Goal: Task Accomplishment & Management: Complete application form

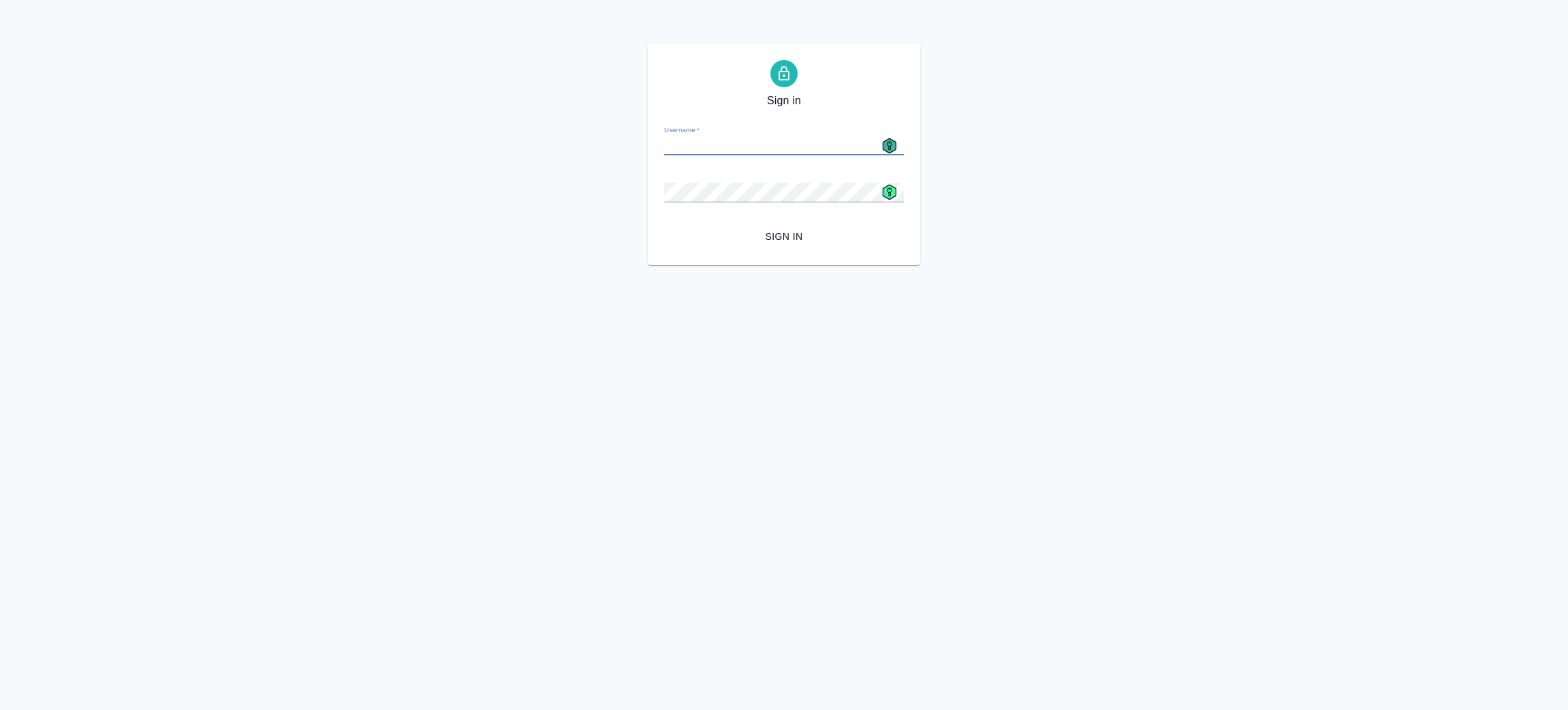
click at [893, 138] on icon at bounding box center [890, 146] width 15 height 15
type input "[EMAIL_ADDRESS][DOMAIN_NAME]"
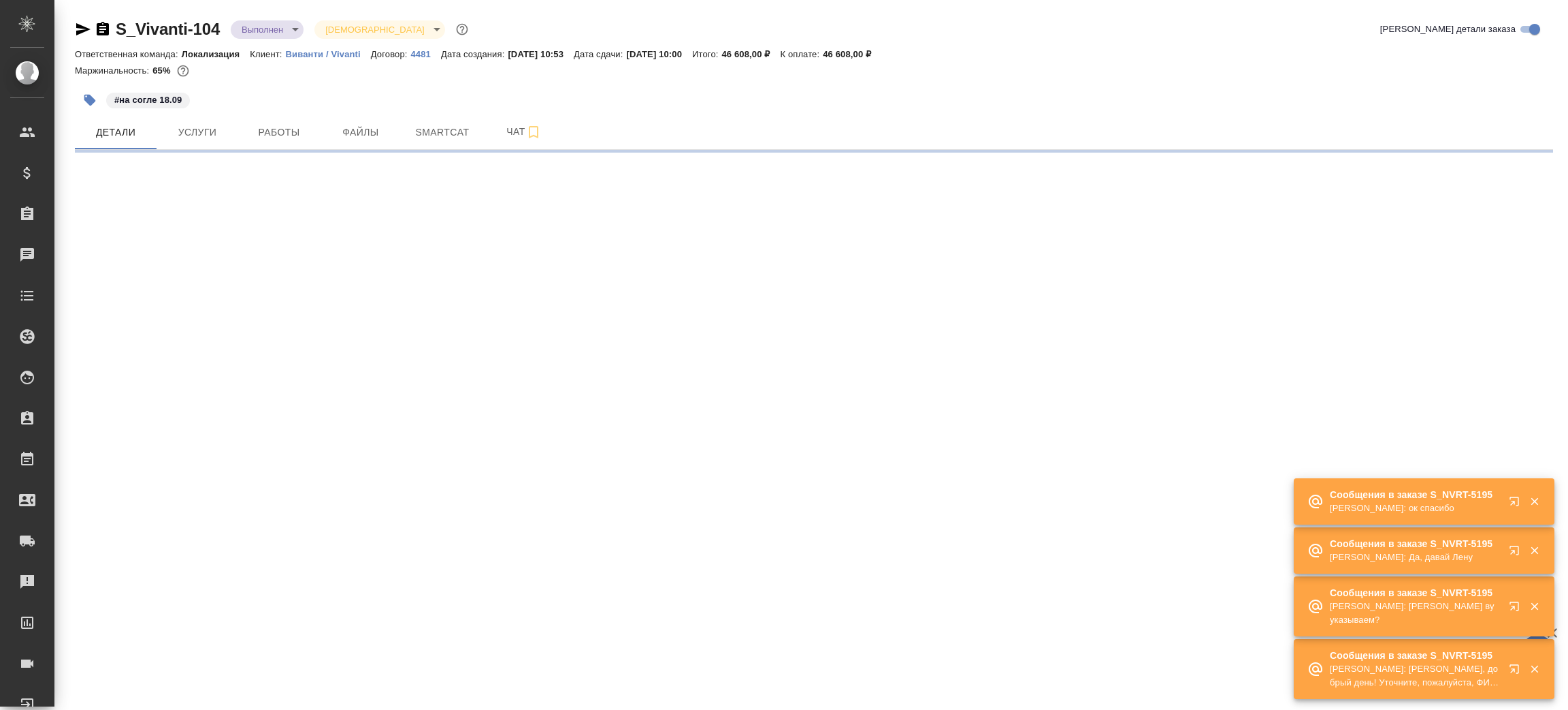
select select "RU"
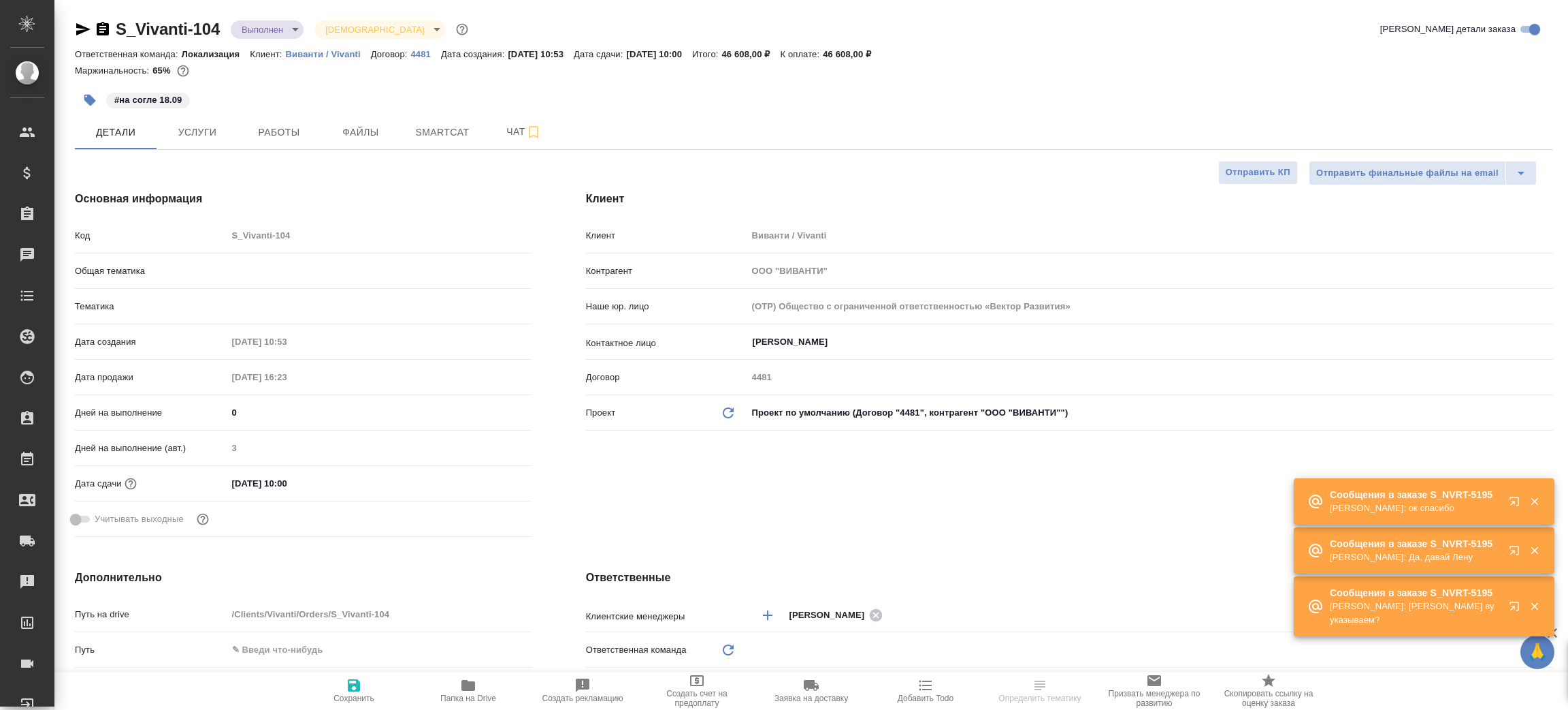
type textarea "x"
type input "Локализация"
type textarea "x"
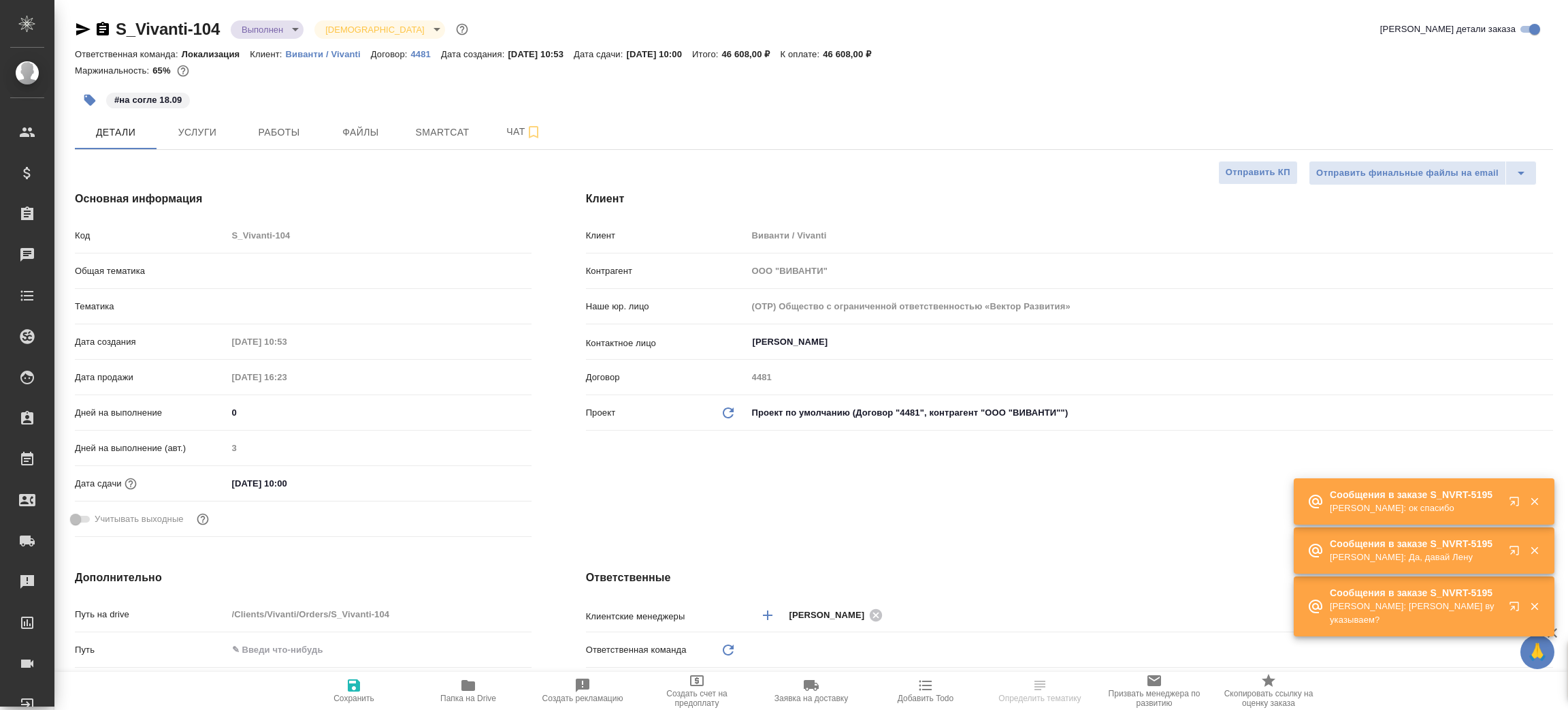
type textarea "x"
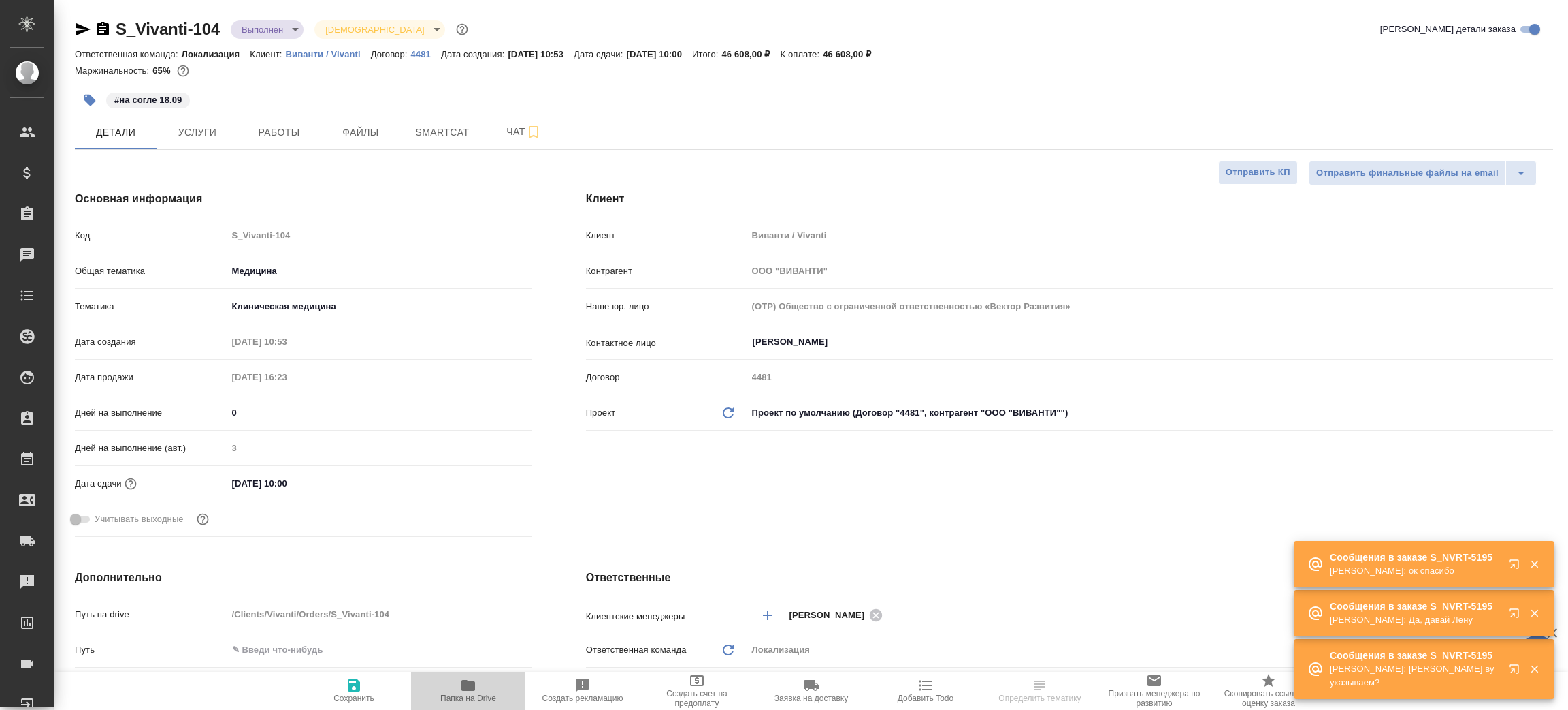
click at [479, 684] on span "Папка на Drive" at bounding box center [468, 690] width 98 height 26
type input "[PERSON_NAME]"
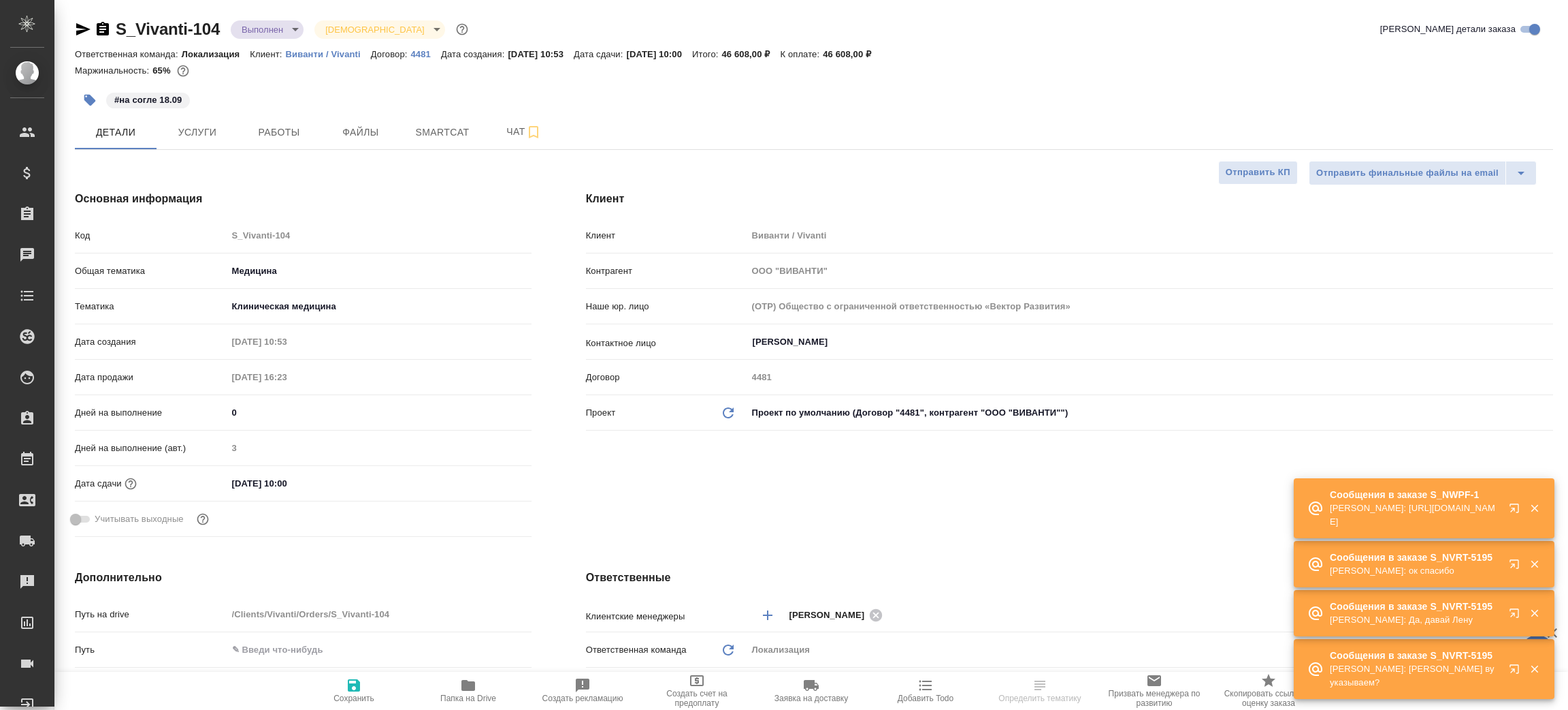
type textarea "x"
select select "RU"
type textarea "x"
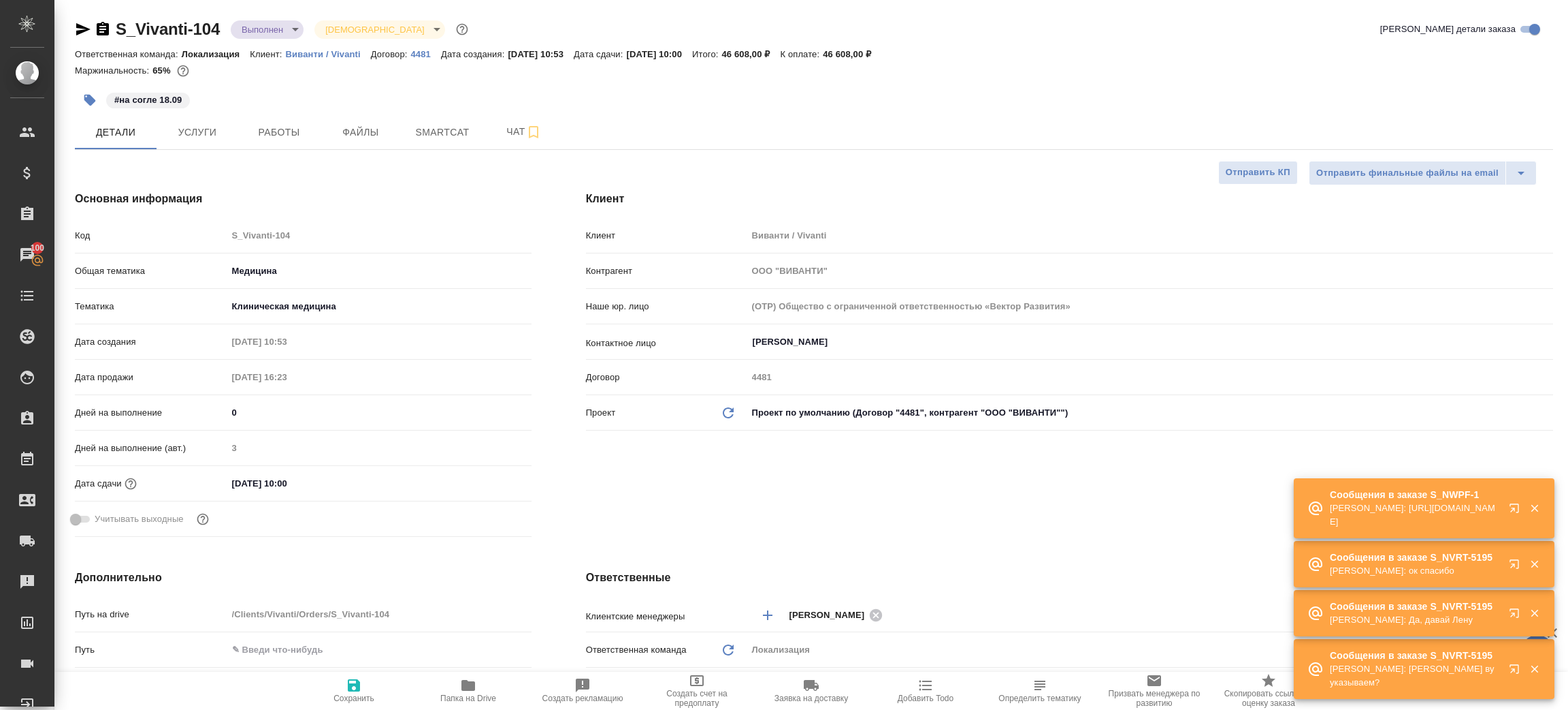
type textarea "x"
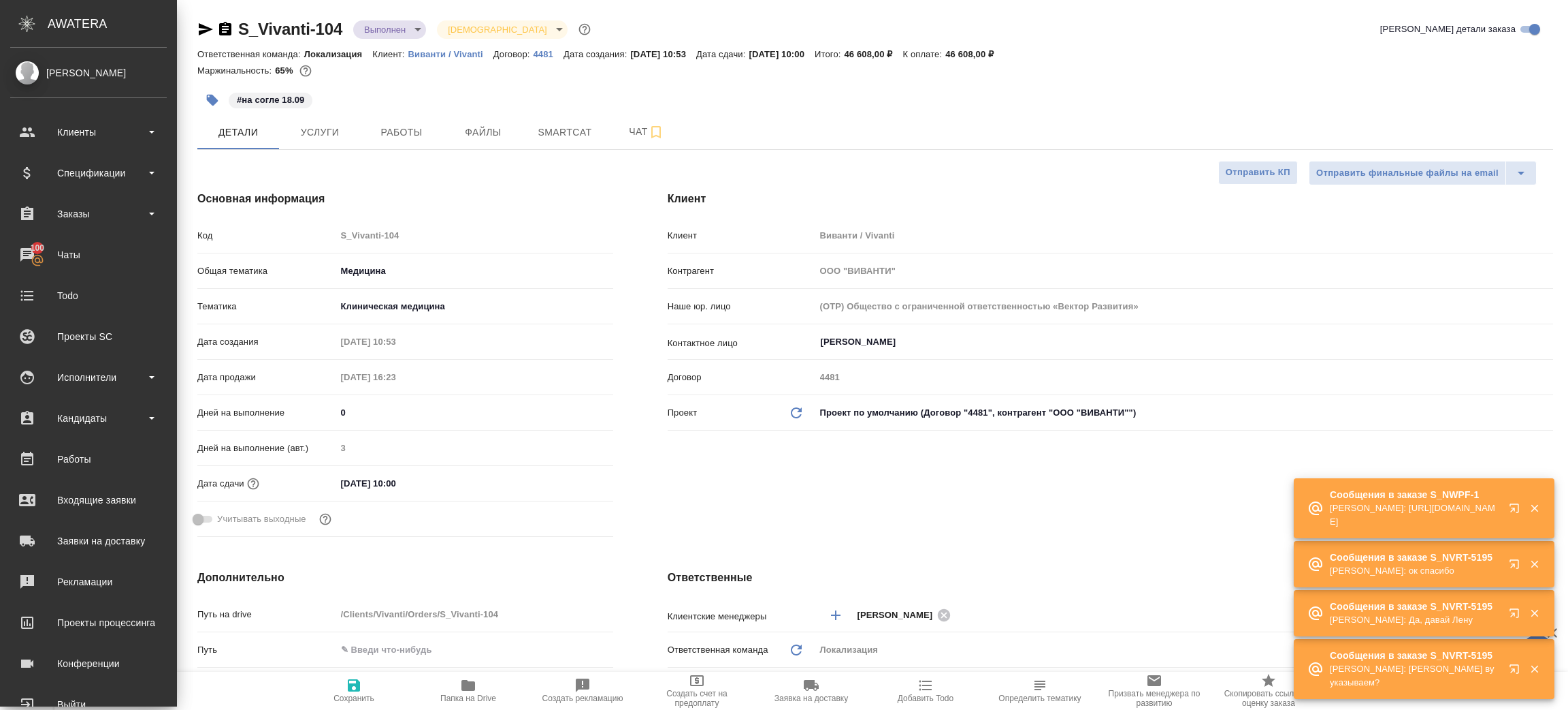
type textarea "x"
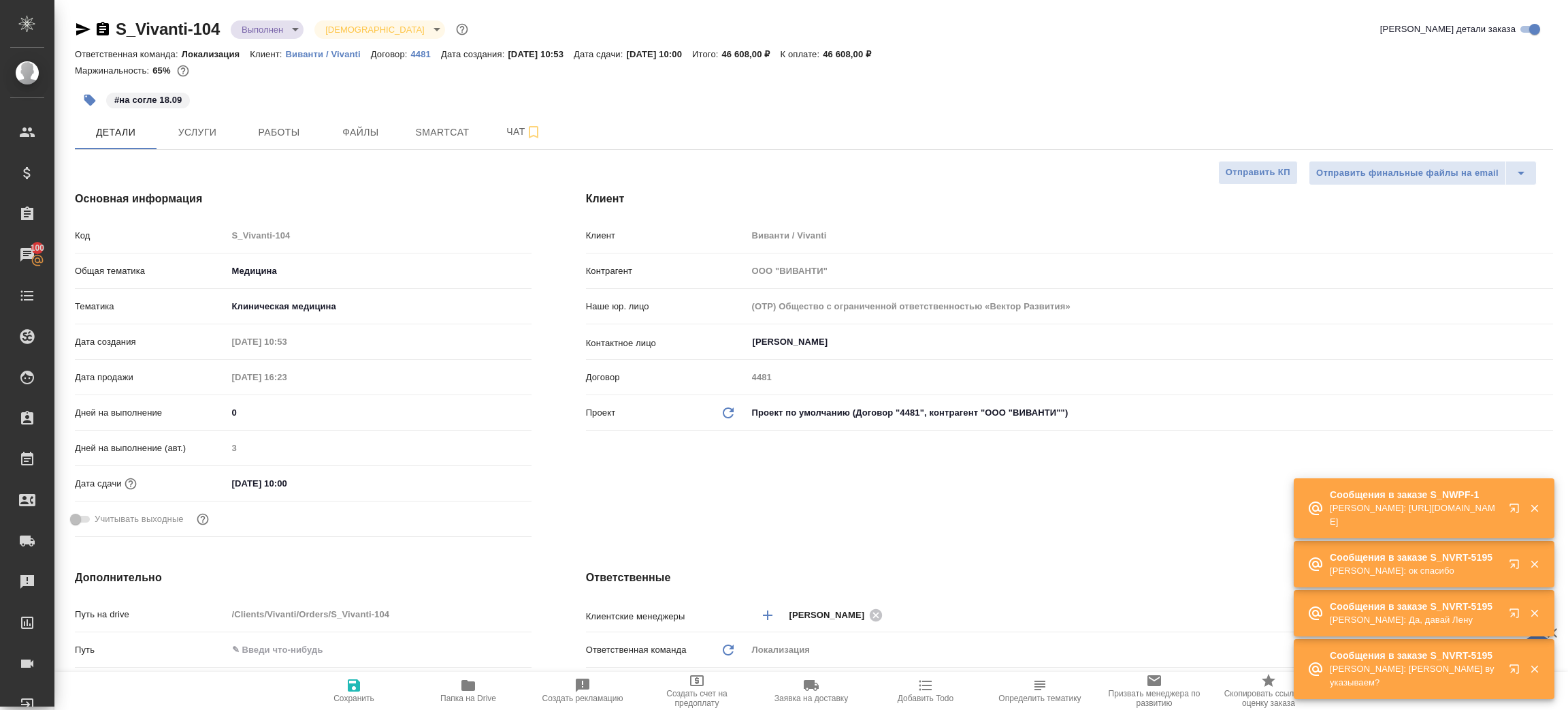
type textarea "x"
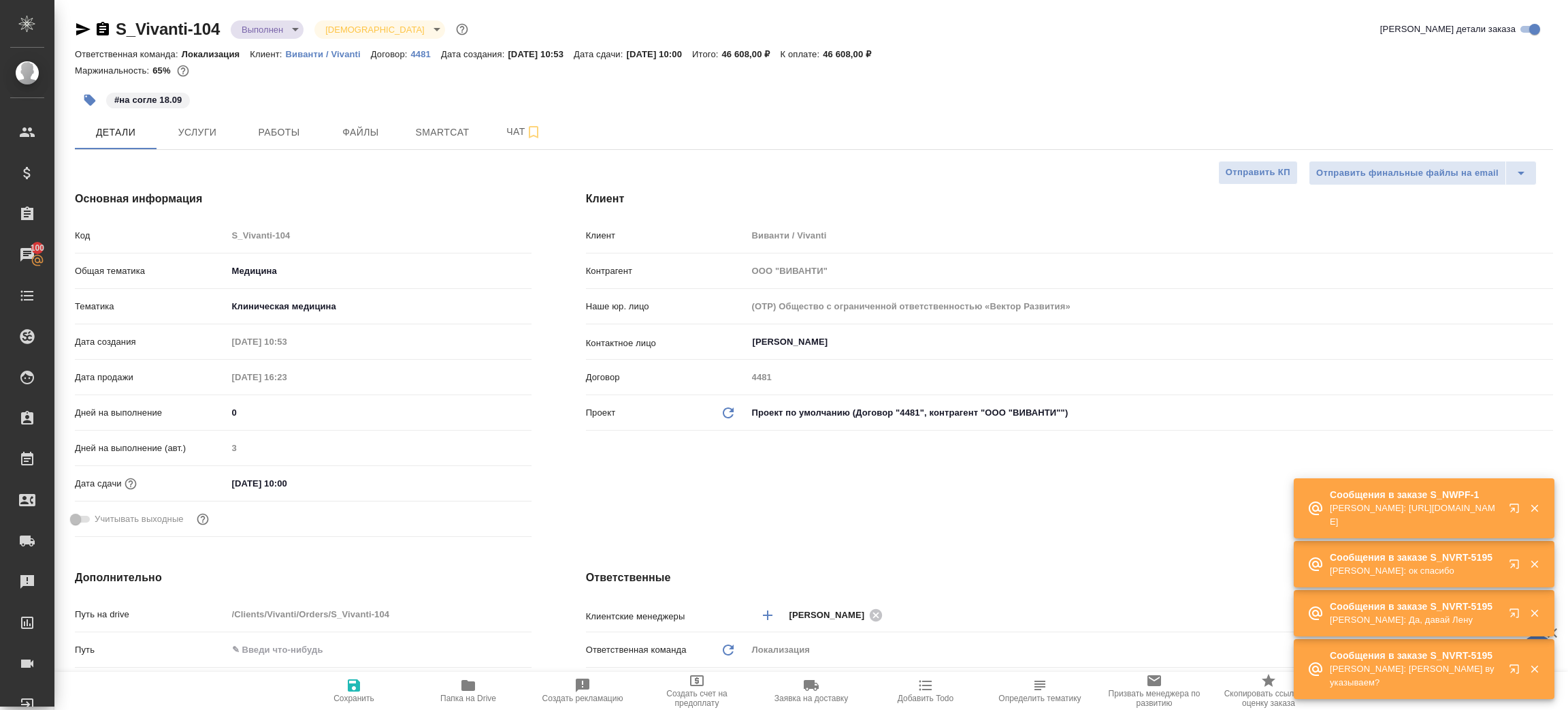
type textarea "x"
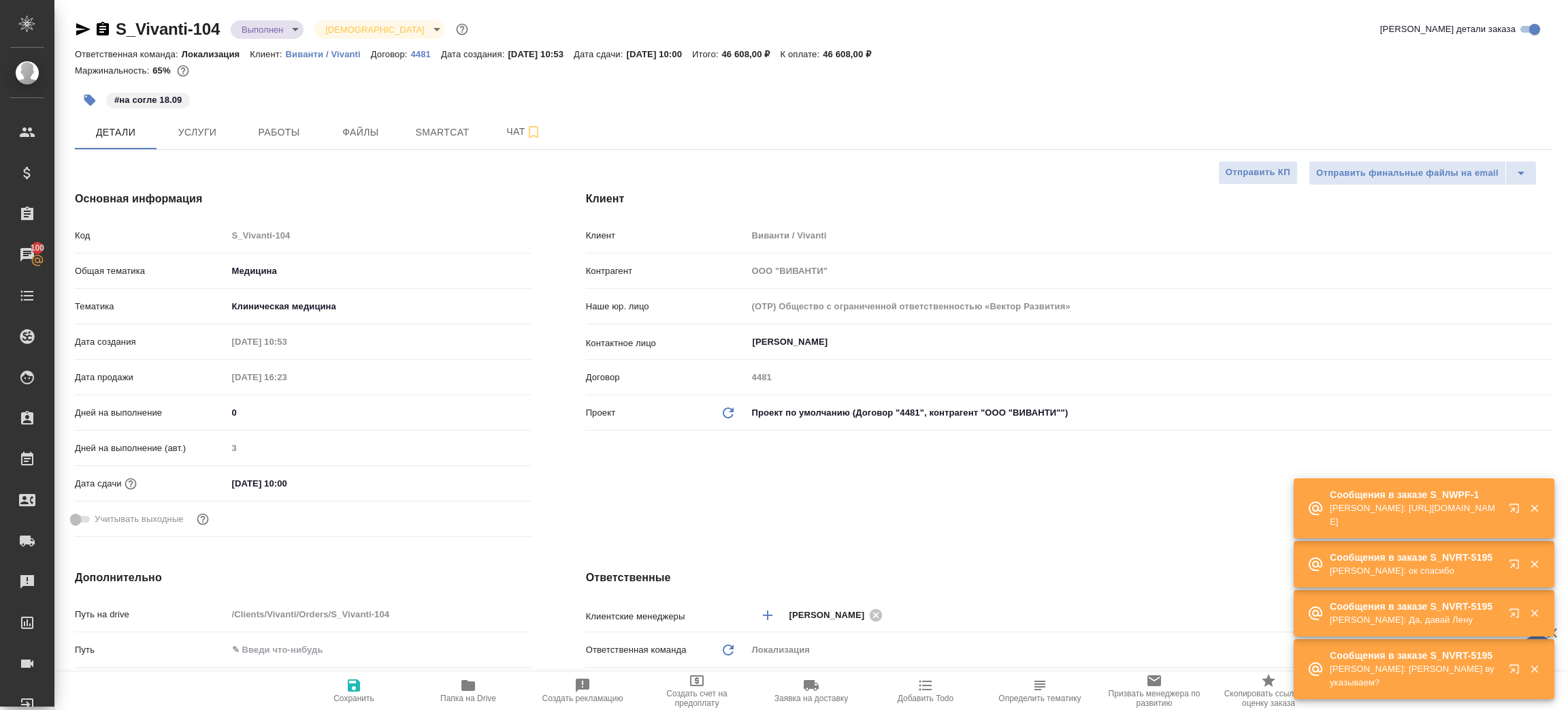
type textarea "x"
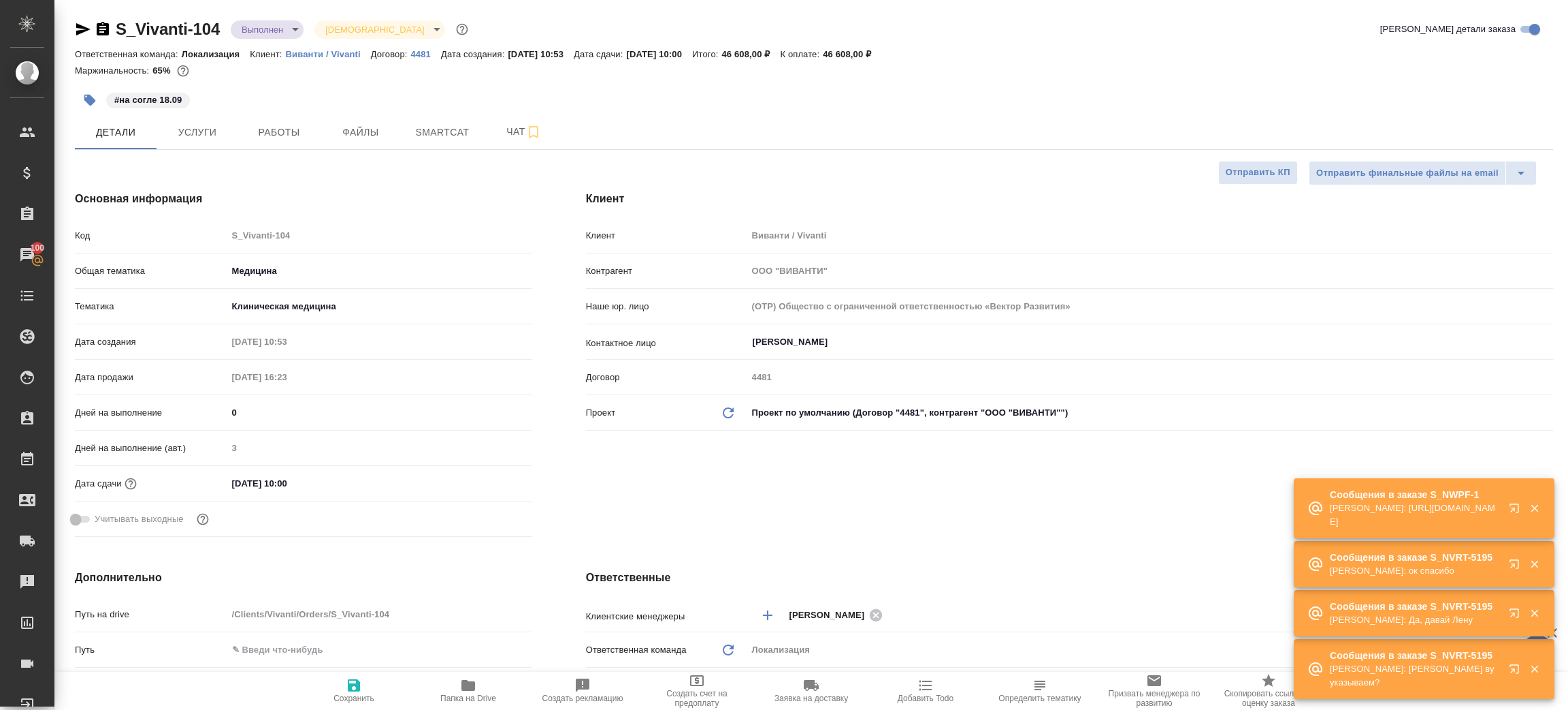
type textarea "x"
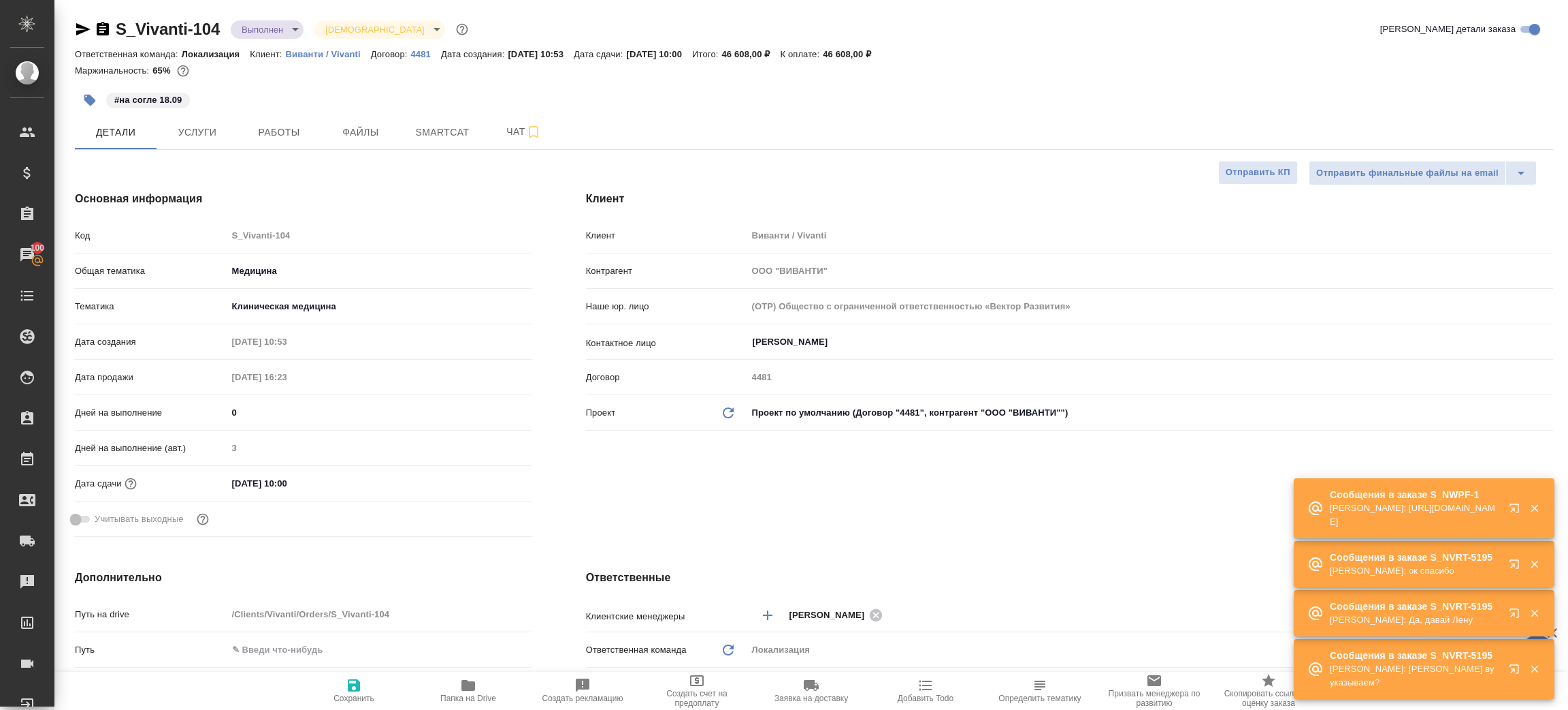
type textarea "x"
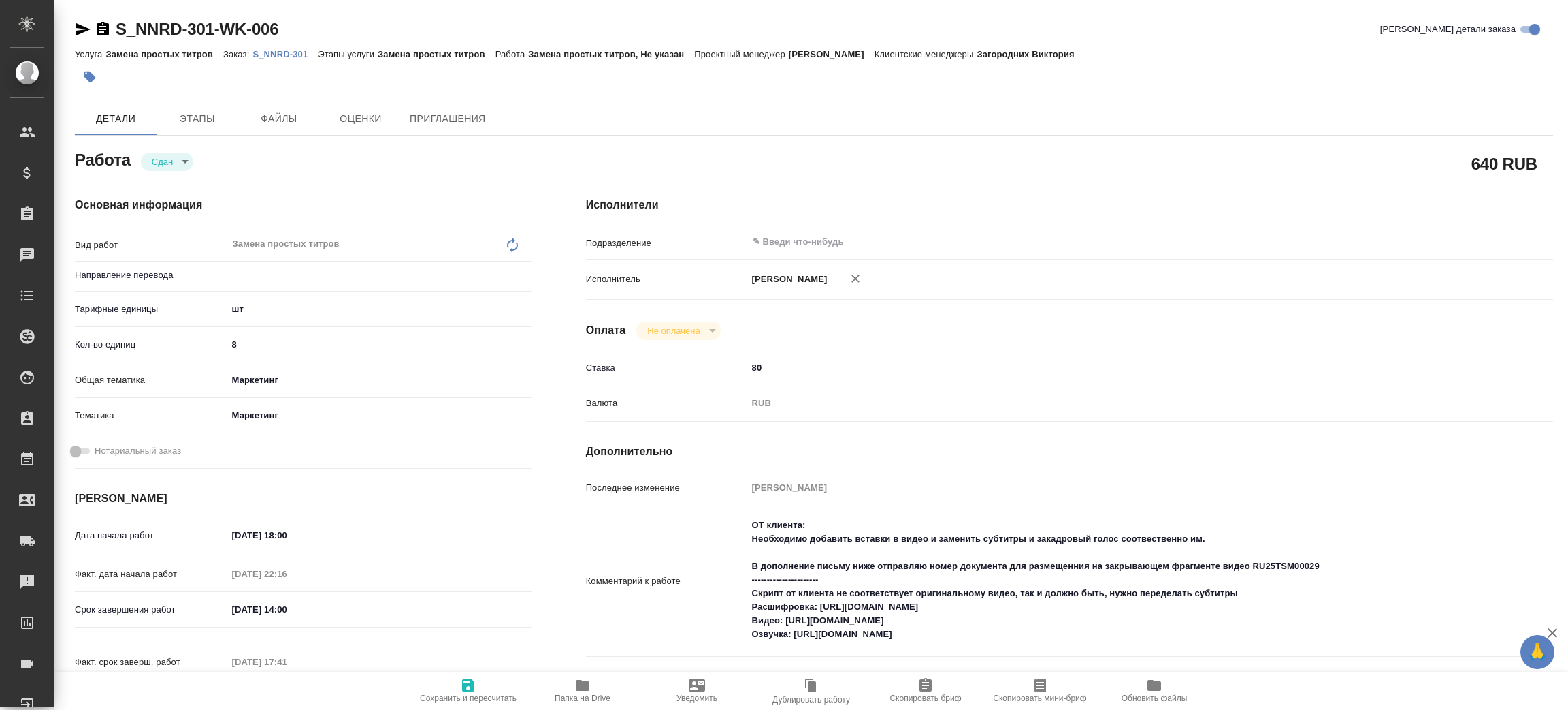
type textarea "x"
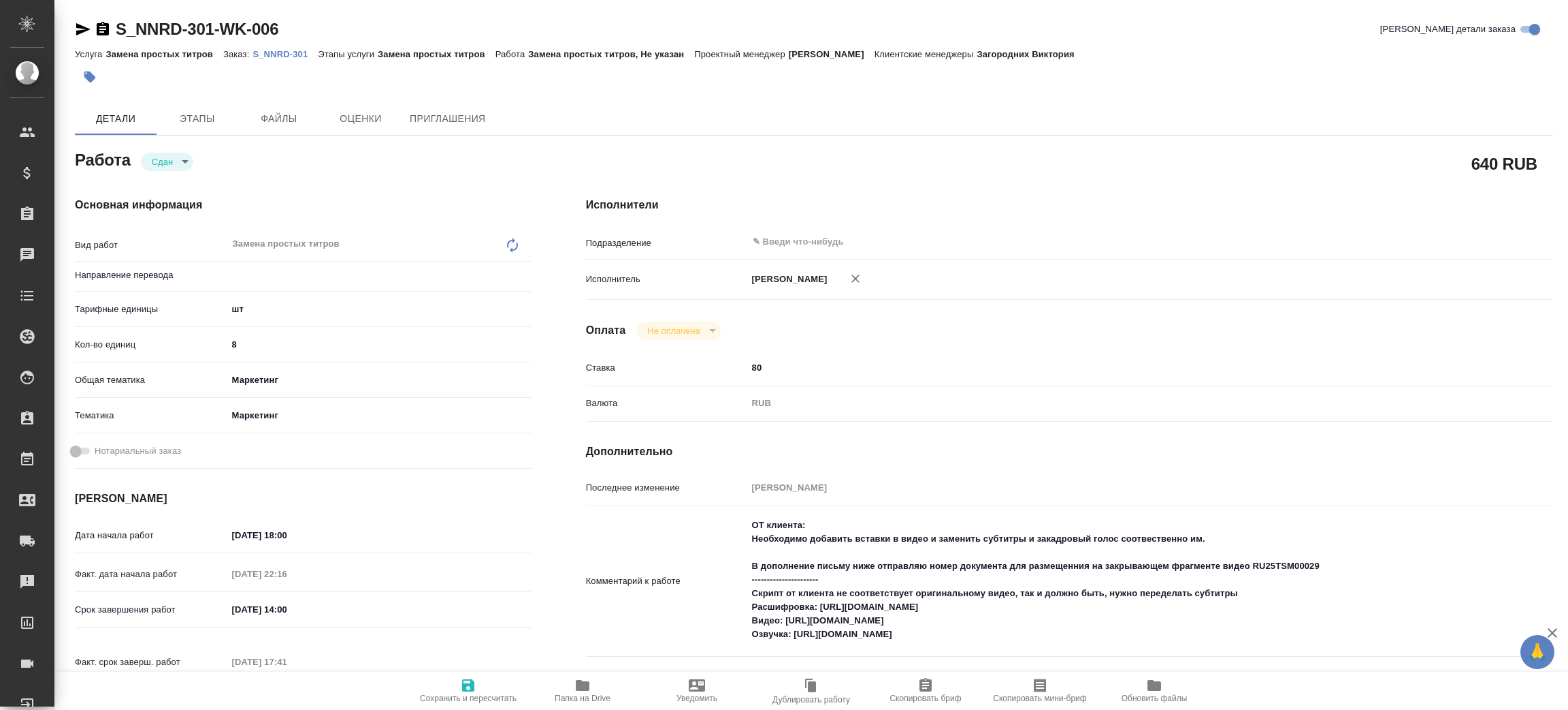
type textarea "x"
type input "Не указан"
type textarea "x"
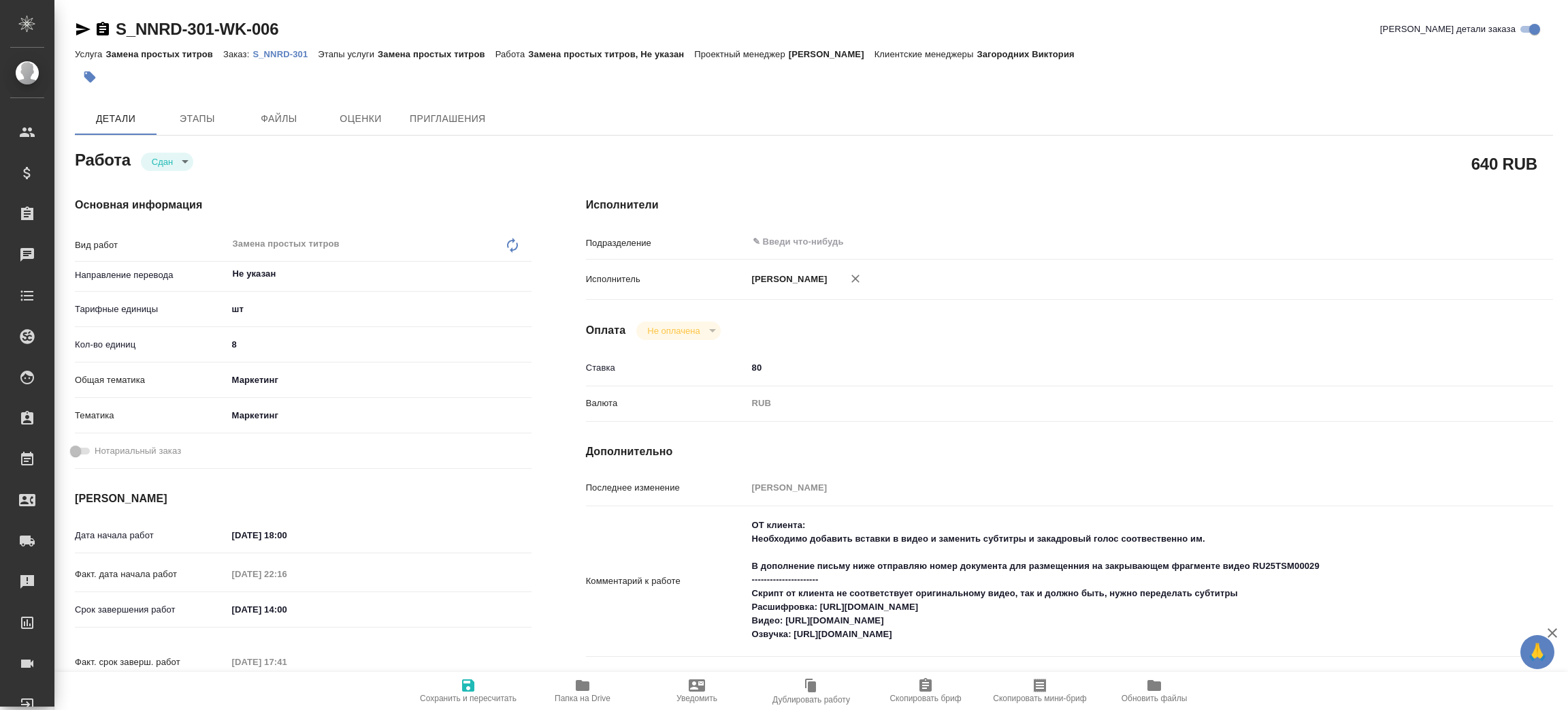
type textarea "x"
click at [573, 678] on span "Папка на Drive" at bounding box center [582, 690] width 98 height 26
type textarea "x"
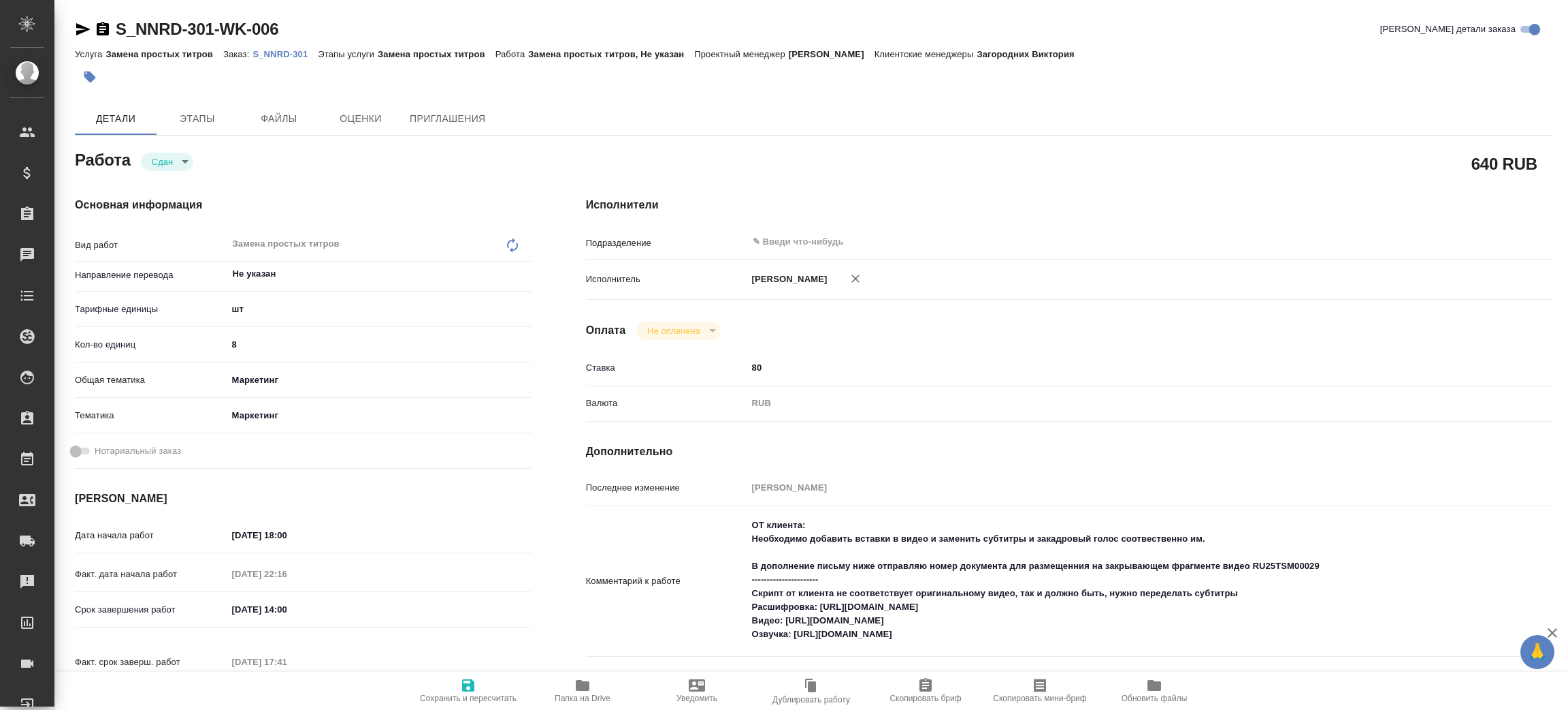
type textarea "x"
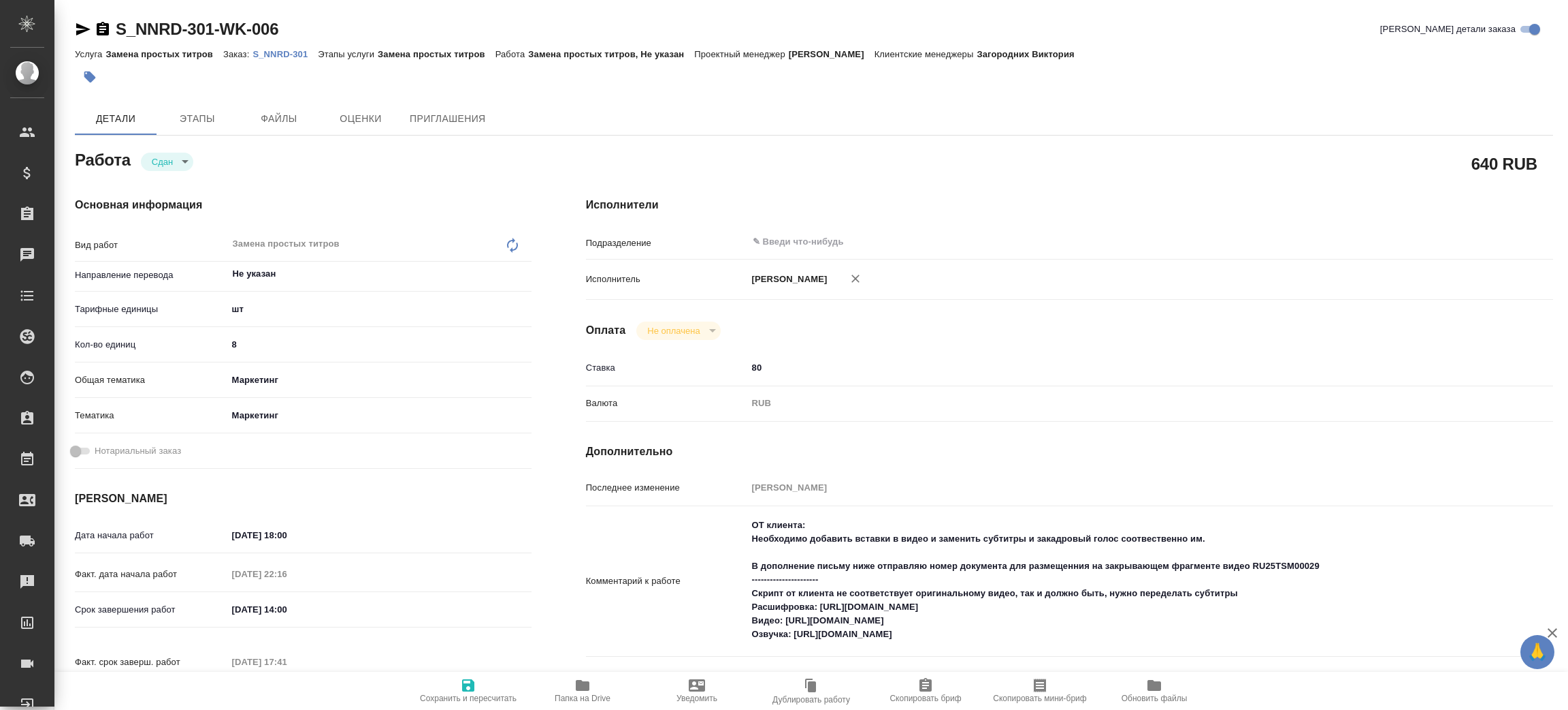
type textarea "x"
click at [271, 54] on p "S_NNRD-301" at bounding box center [285, 54] width 66 height 10
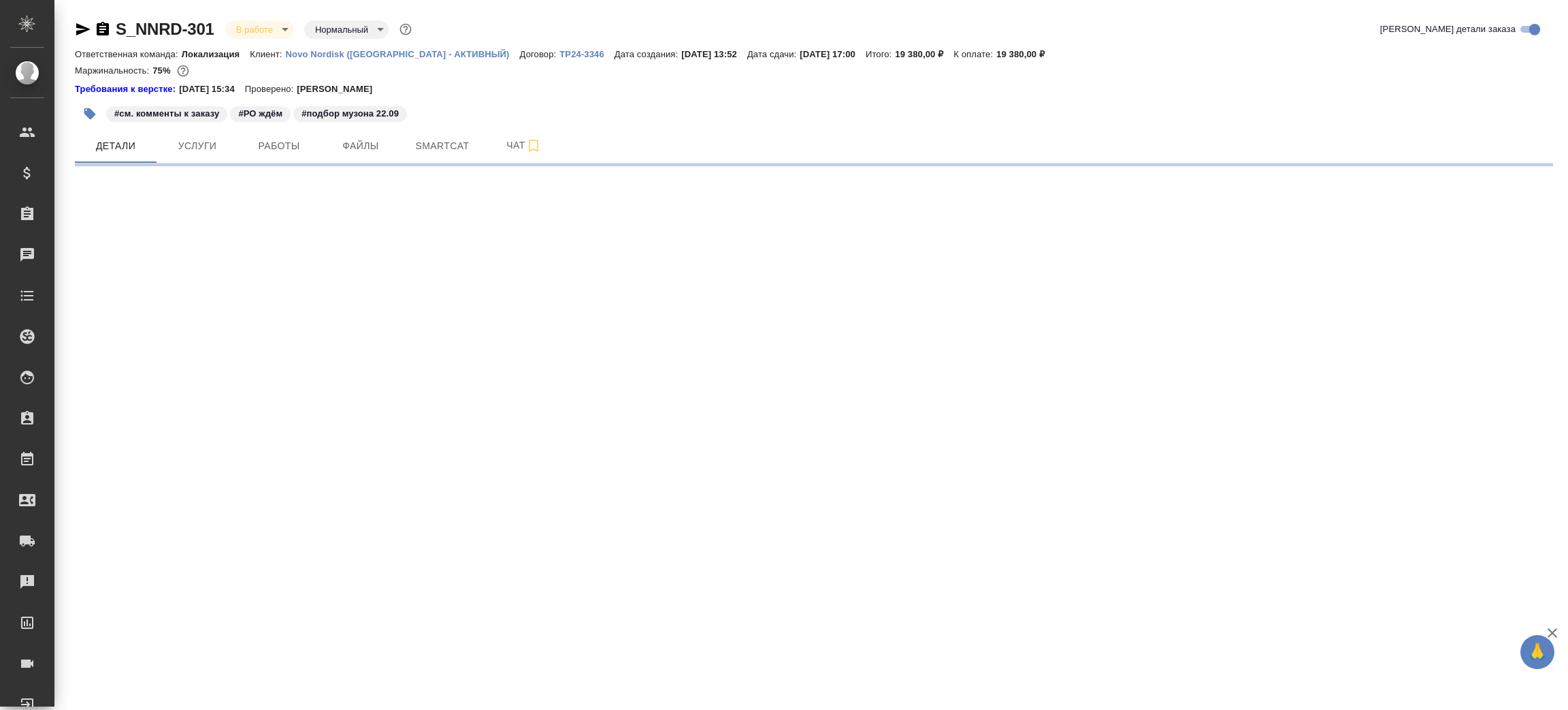
select select "RU"
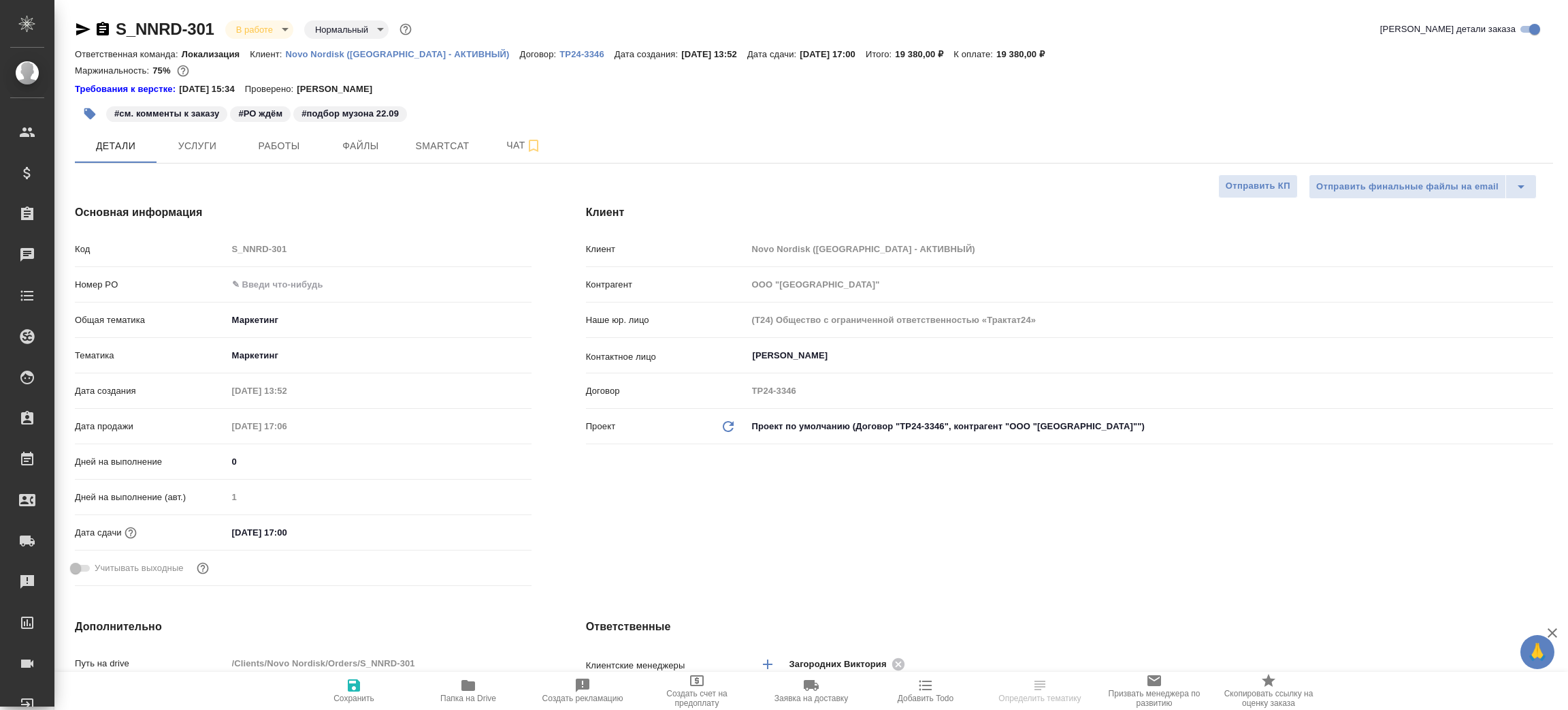
type textarea "x"
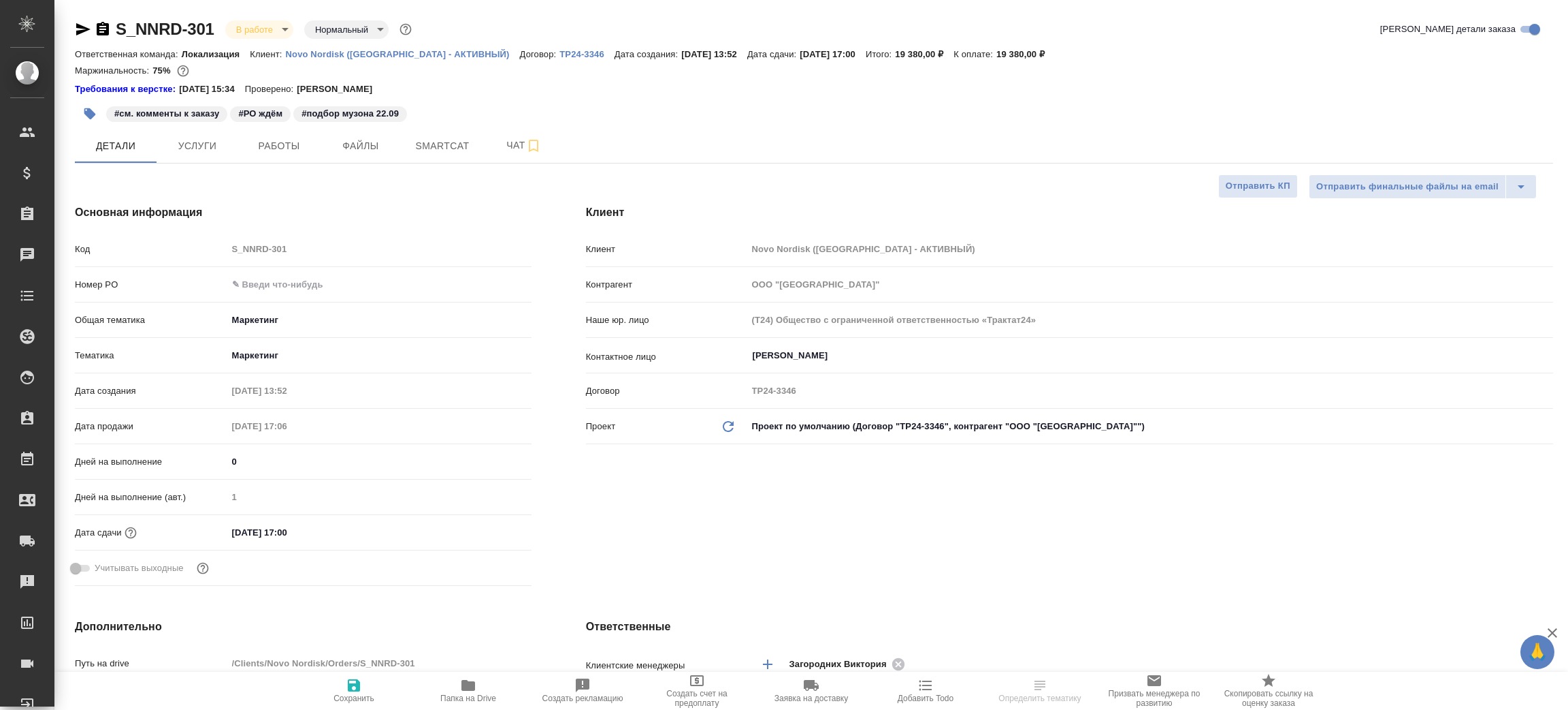
type textarea "x"
